Goal: Information Seeking & Learning: Learn about a topic

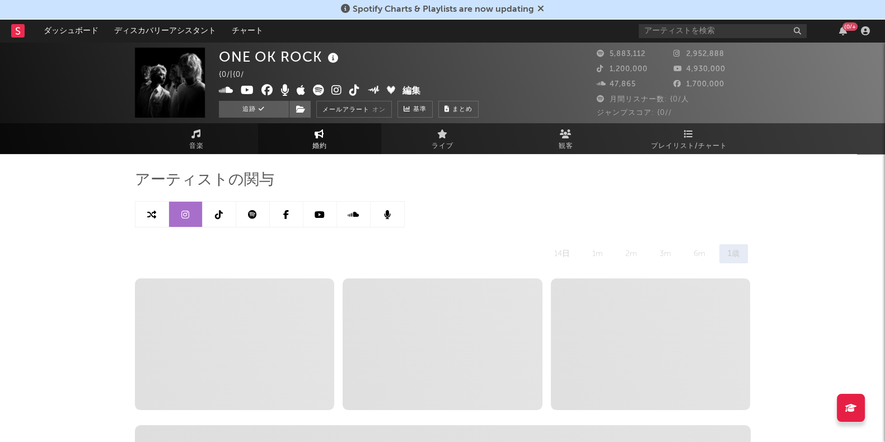
select select "6m"
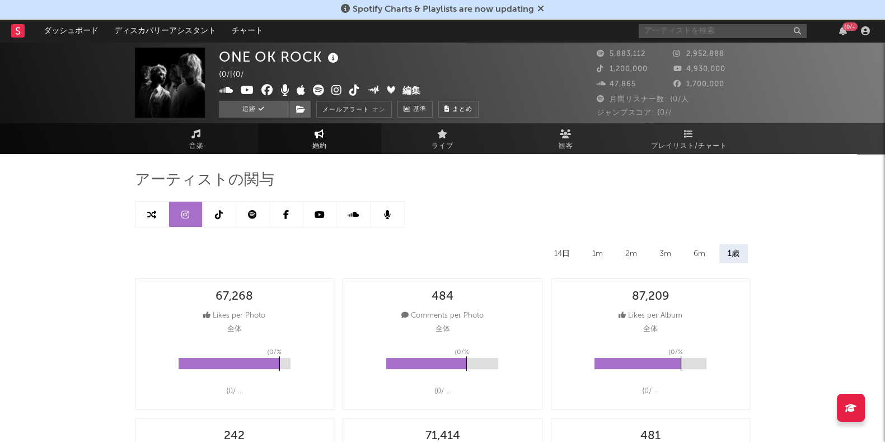
click at [667, 24] on input "text" at bounding box center [723, 31] width 168 height 14
type input "i-dle"
click at [541, 9] on icon at bounding box center [541, 8] width 7 height 9
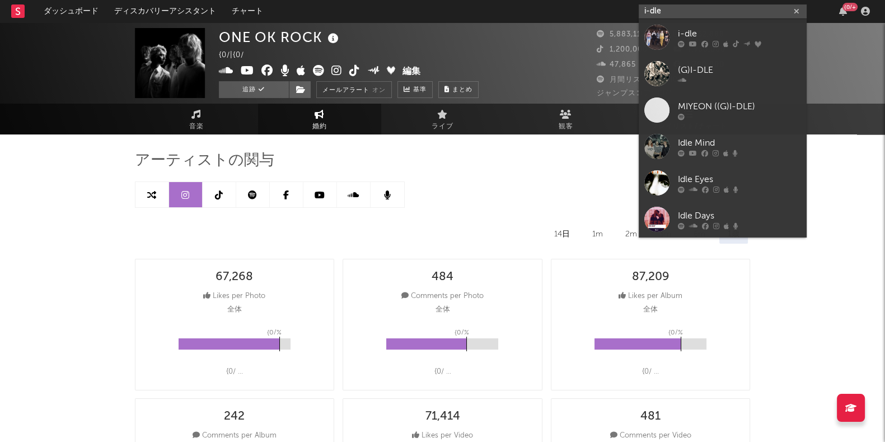
click at [707, 13] on input "i-dle" at bounding box center [723, 11] width 168 height 14
click at [703, 34] on div "i-dle" at bounding box center [739, 33] width 123 height 13
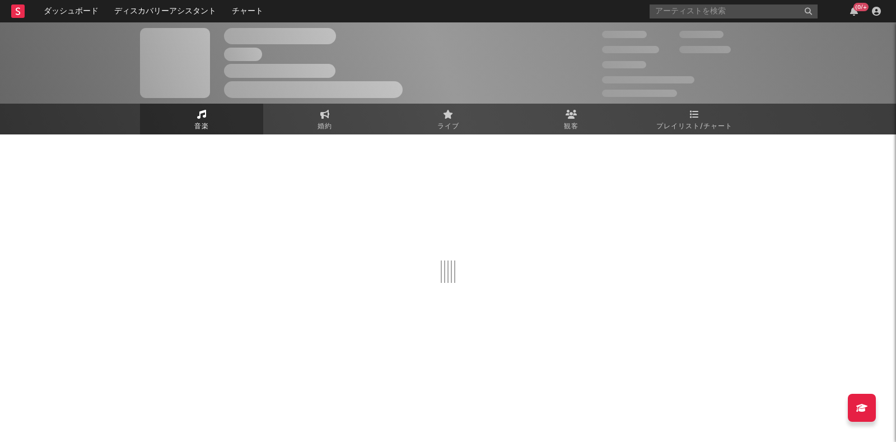
select select "6m"
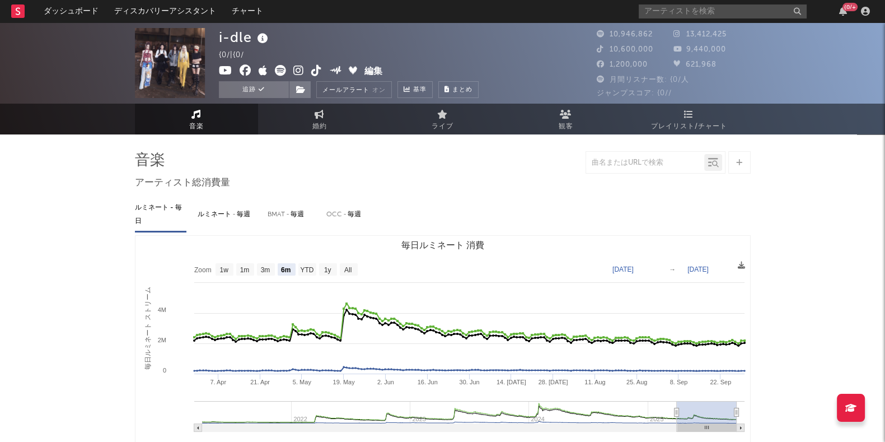
click at [690, 115] on icon at bounding box center [689, 114] width 10 height 9
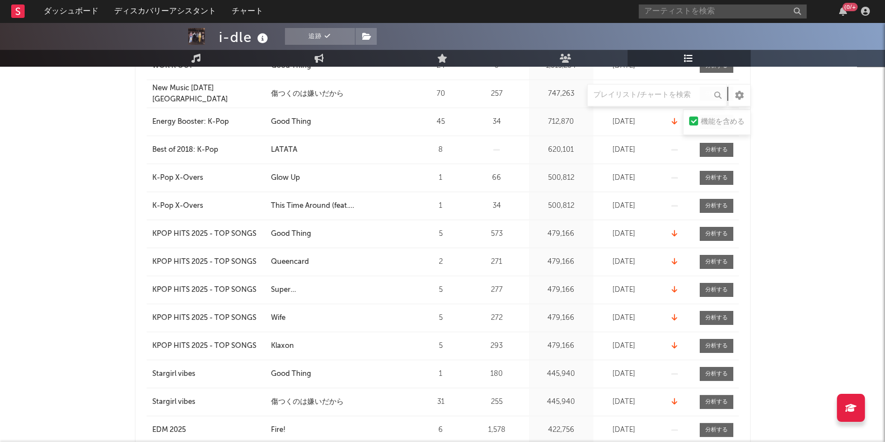
scroll to position [210, 0]
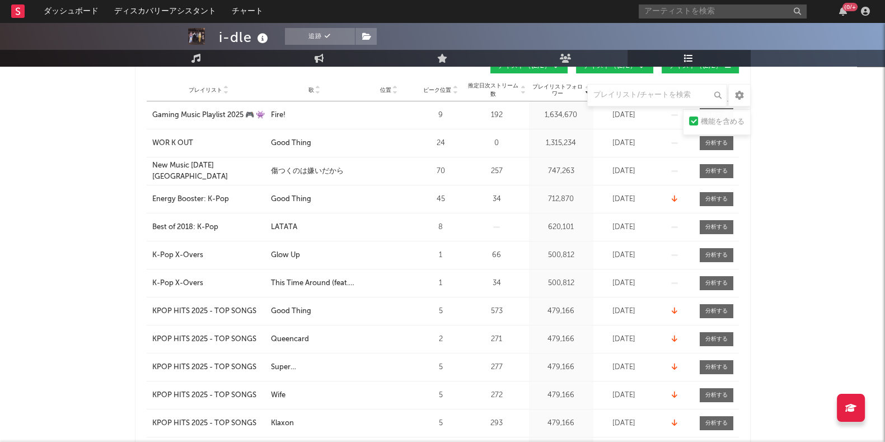
click at [319, 91] on icon at bounding box center [318, 92] width 6 height 4
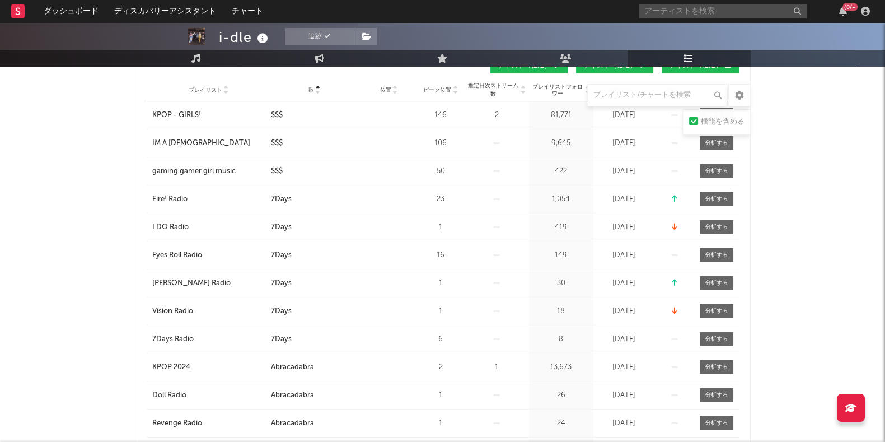
click at [319, 86] on icon at bounding box center [318, 88] width 6 height 4
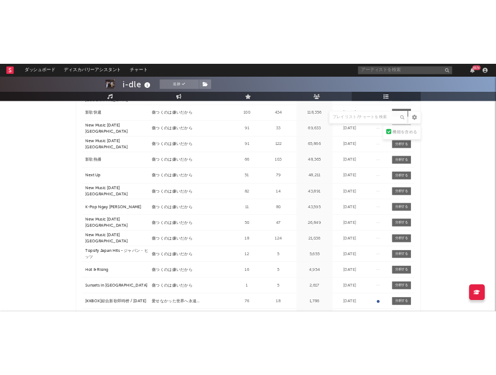
scroll to position [381, 0]
